Goal: Task Accomplishment & Management: Complete application form

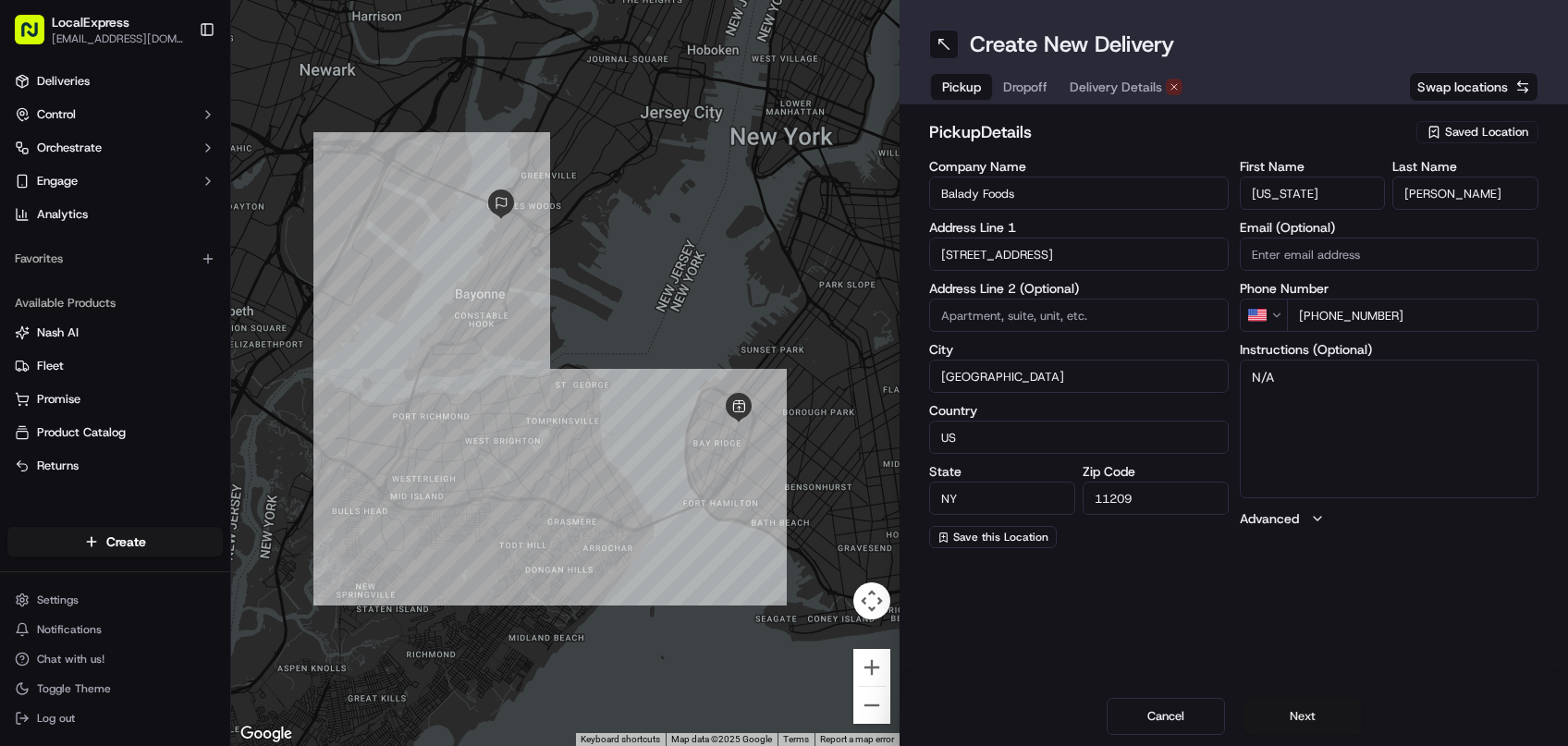
click at [1307, 711] on button "Next" at bounding box center [1302, 716] width 118 height 37
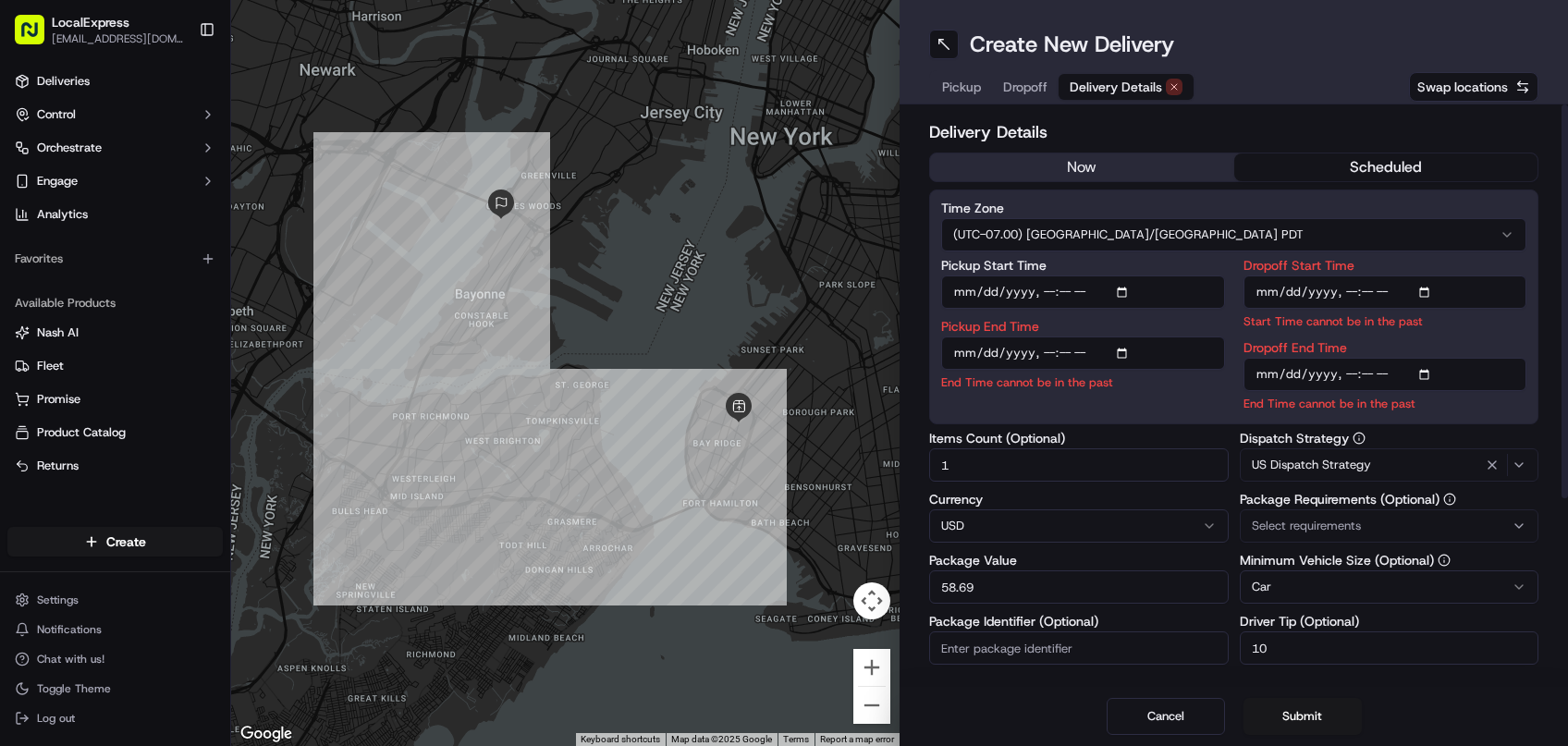
click at [1147, 181] on div "now scheduled" at bounding box center [1234, 167] width 610 height 30
click at [1147, 168] on button "now" at bounding box center [1083, 167] width 304 height 28
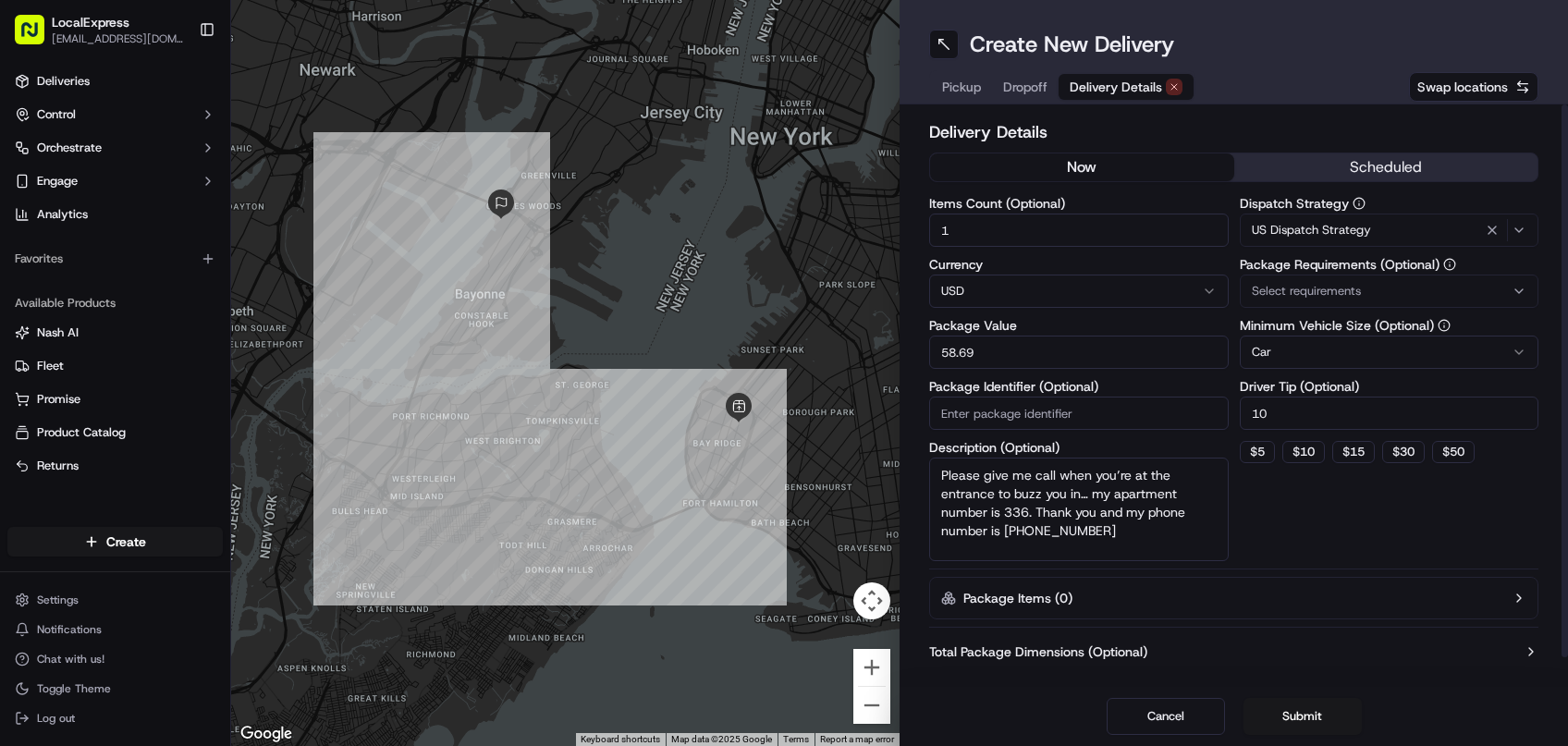
click at [1030, 93] on span "Dropoff" at bounding box center [1026, 87] width 44 height 18
click at [1094, 88] on span "Delivery Details" at bounding box center [1116, 87] width 92 height 18
click at [1013, 87] on span "Dropoff" at bounding box center [1026, 87] width 44 height 18
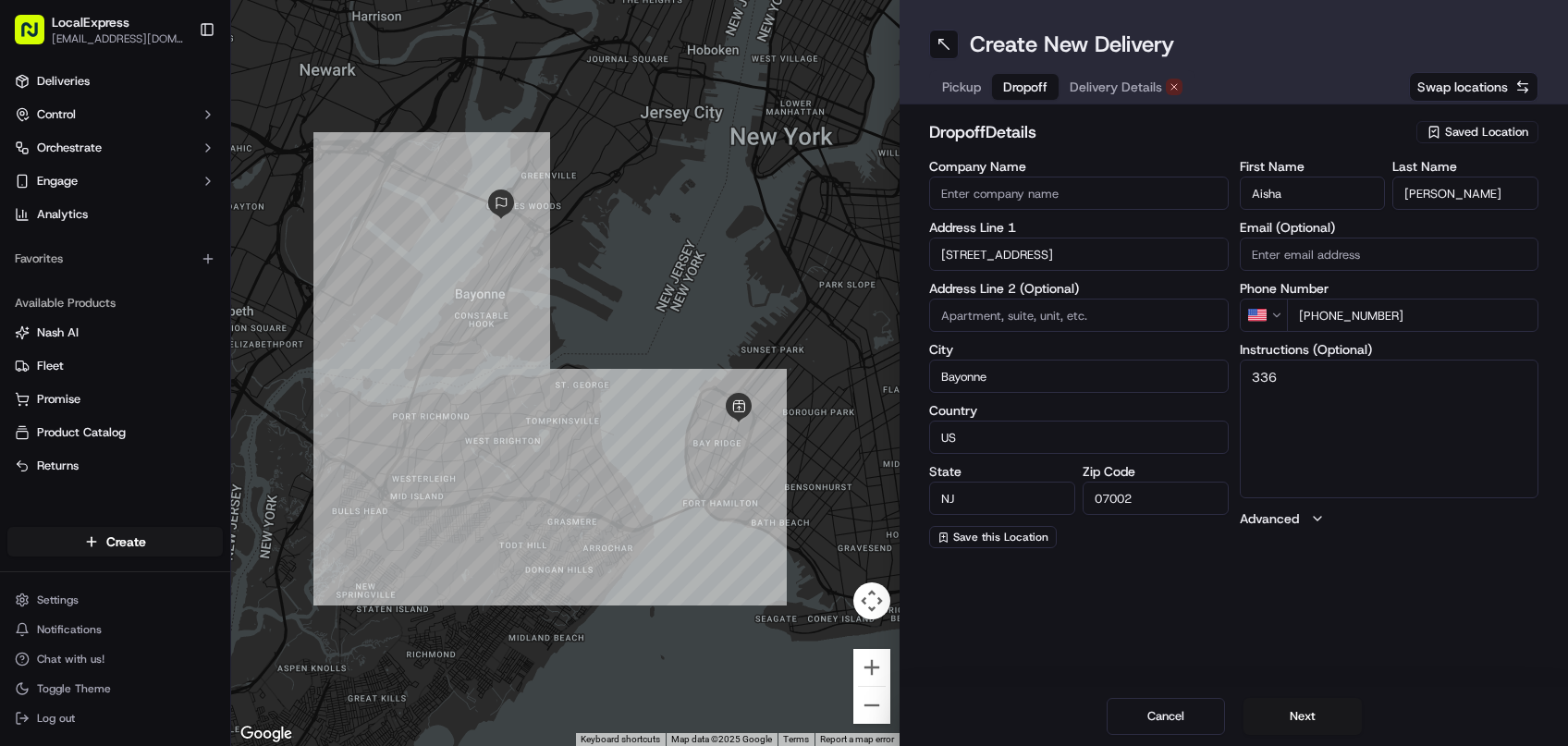
click at [1114, 81] on span "Delivery Details" at bounding box center [1116, 87] width 92 height 18
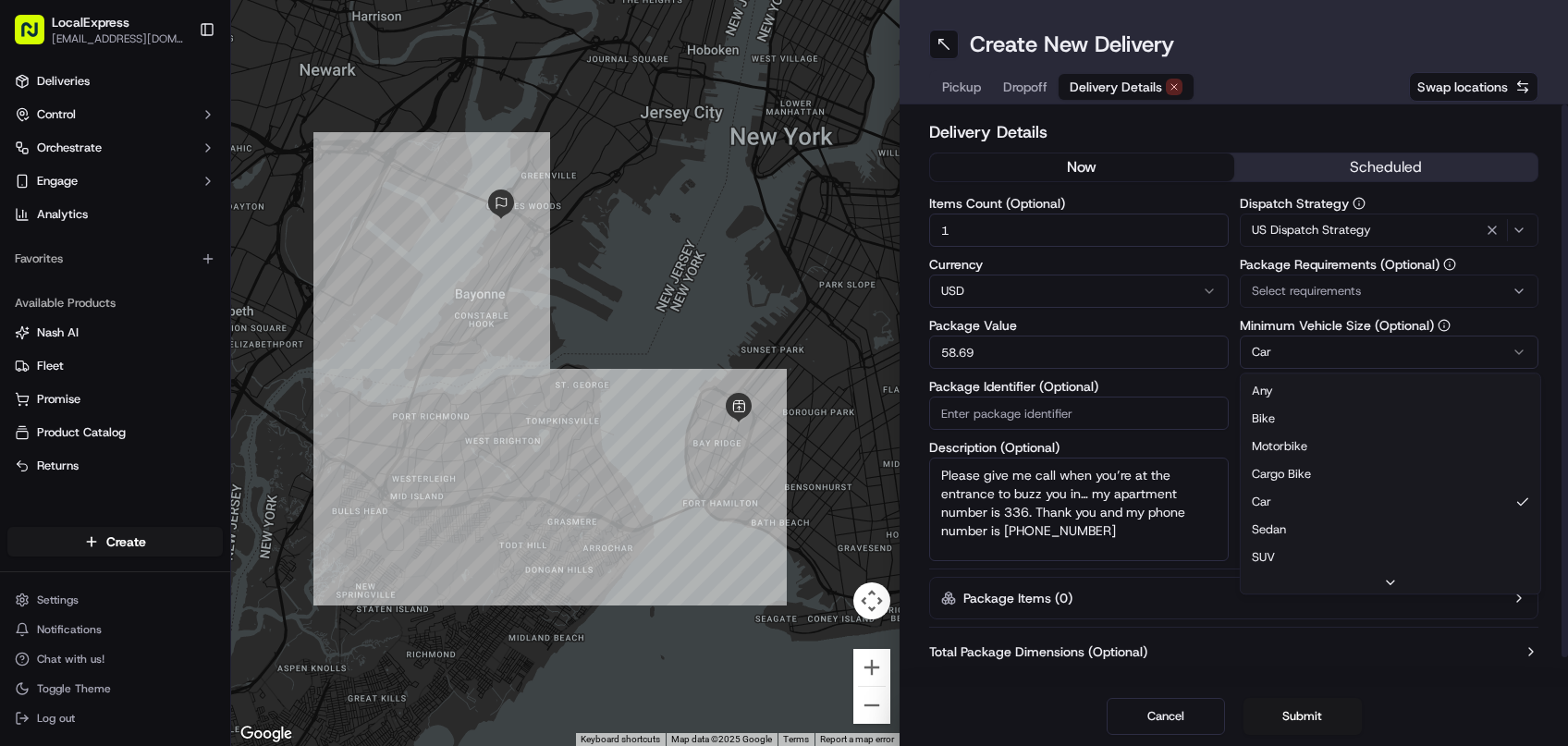
click at [1333, 343] on html "LocalExpress georgek@localexpress.io Toggle Sidebar Deliveries Control Orchestr…" at bounding box center [784, 373] width 1568 height 746
click at [1336, 620] on div "Delivery Details now scheduled Items Count (Optional) 1 Currency USD Package Va…" at bounding box center [1234, 410] width 610 height 582
click at [1311, 707] on button "Submit" at bounding box center [1302, 716] width 118 height 37
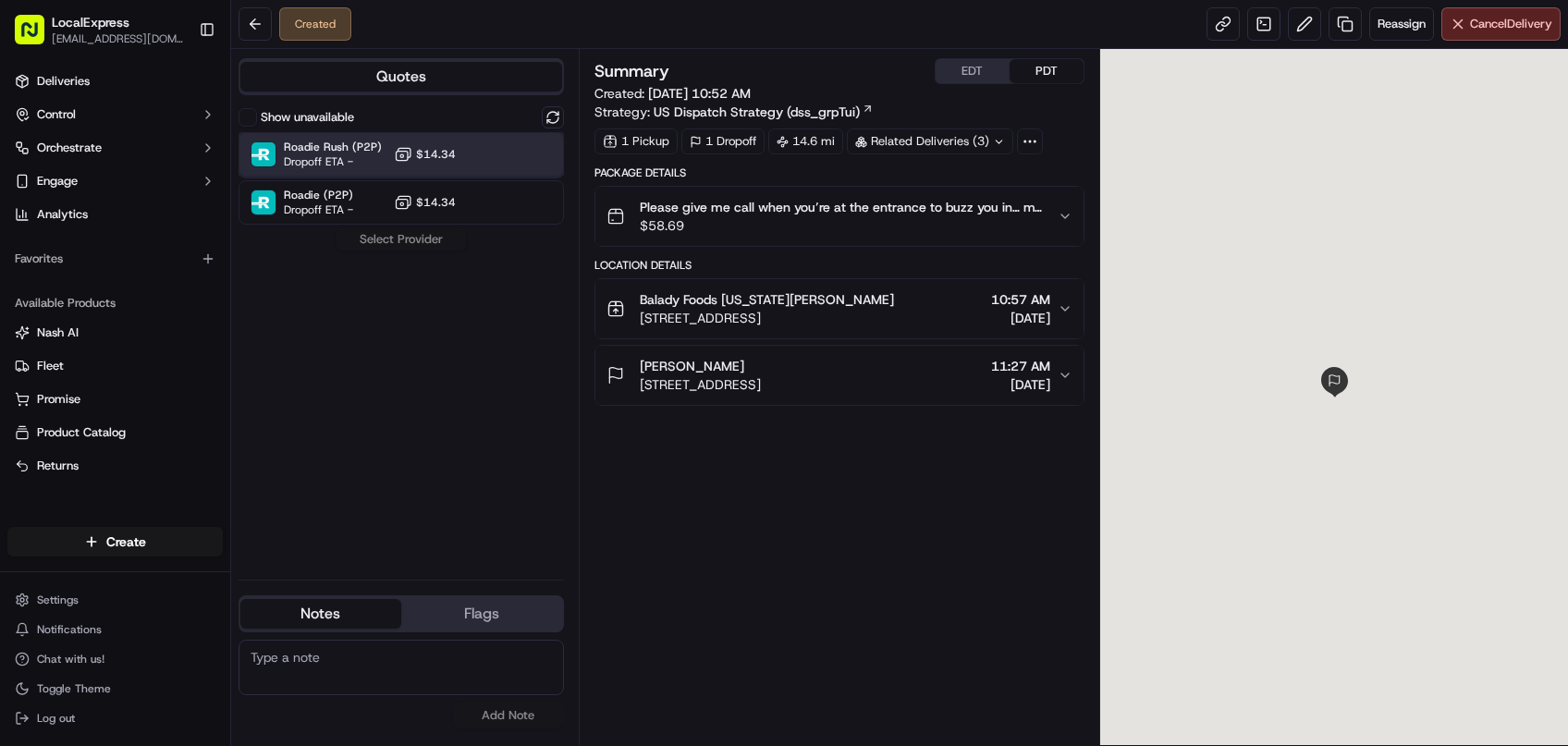
click at [500, 146] on div at bounding box center [508, 154] width 22 height 22
click at [414, 242] on button "Assign Provider" at bounding box center [402, 239] width 131 height 22
